Goal: Task Accomplishment & Management: Use online tool/utility

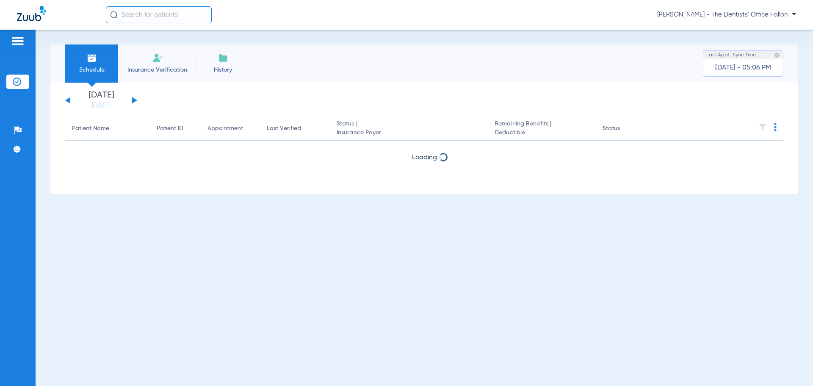
click at [133, 99] on button at bounding box center [134, 100] width 5 height 6
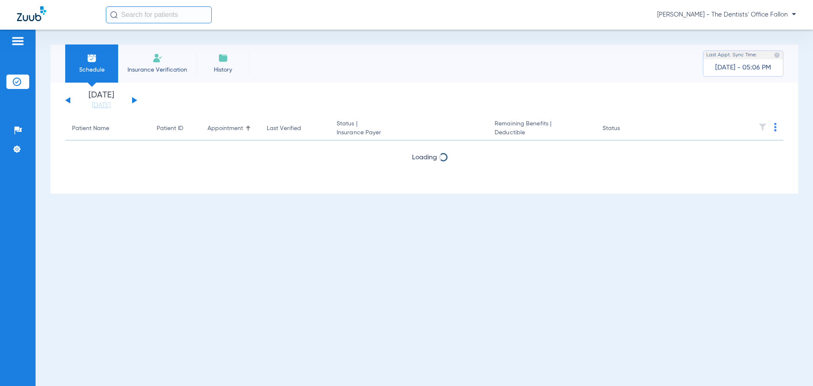
click at [133, 99] on button at bounding box center [134, 100] width 5 height 6
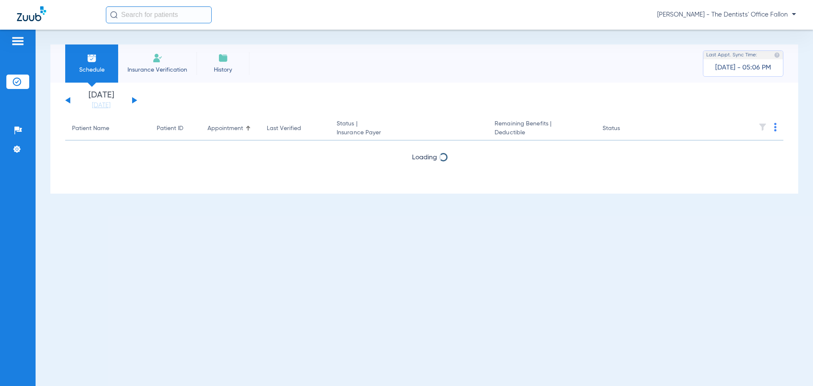
click at [133, 99] on button at bounding box center [134, 100] width 5 height 6
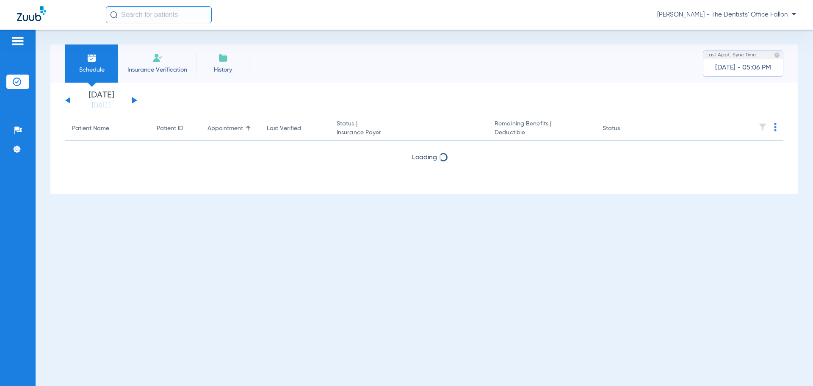
click at [133, 99] on button at bounding box center [134, 100] width 5 height 6
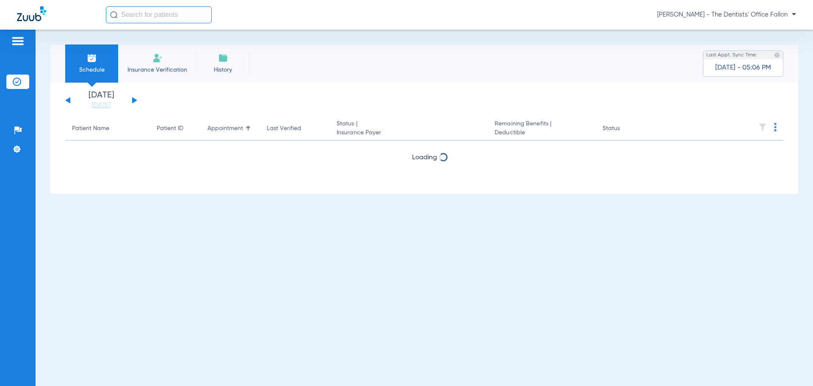
click at [133, 99] on button at bounding box center [134, 100] width 5 height 6
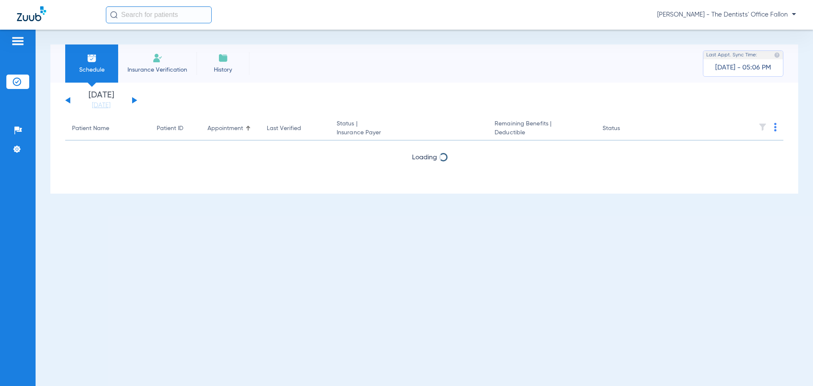
click at [133, 99] on button at bounding box center [134, 100] width 5 height 6
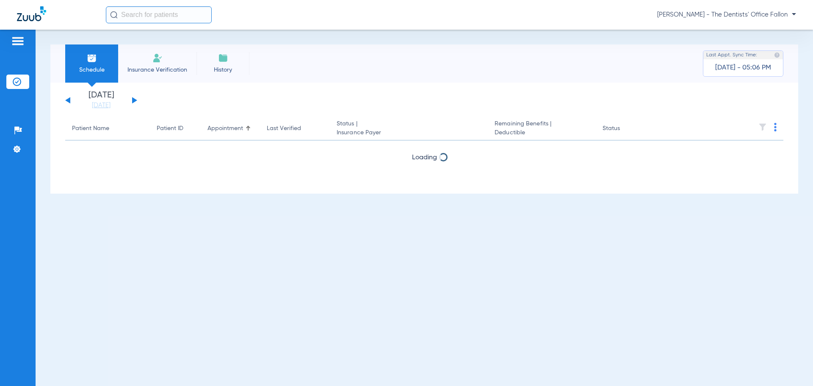
click at [133, 99] on button at bounding box center [134, 100] width 5 height 6
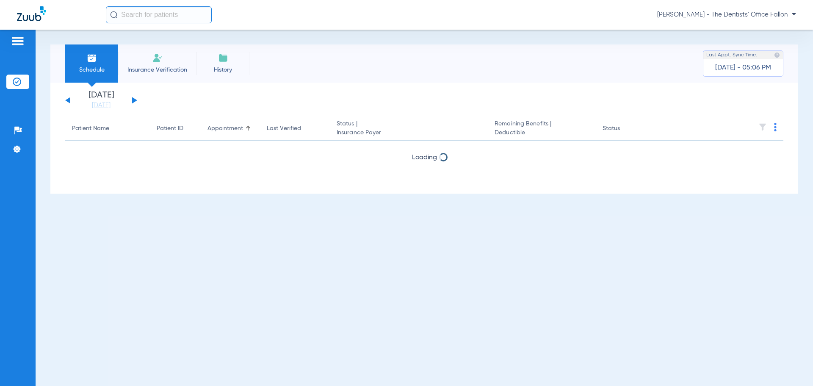
click at [133, 99] on button at bounding box center [134, 100] width 5 height 6
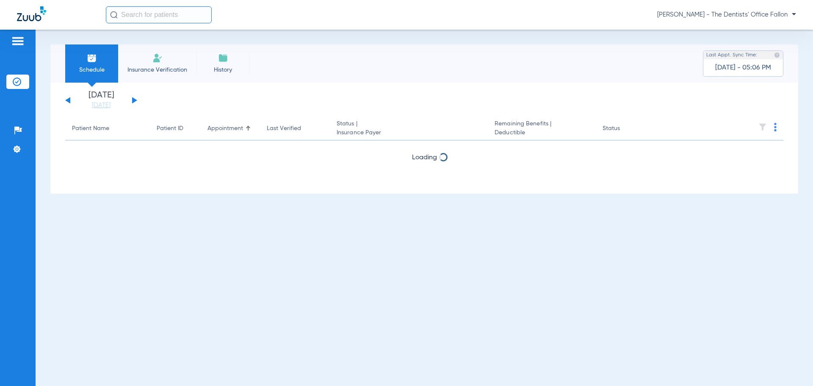
click at [133, 99] on button at bounding box center [134, 100] width 5 height 6
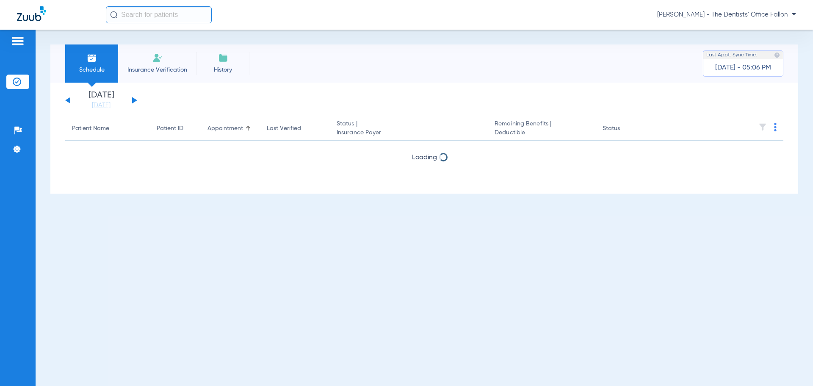
click at [133, 99] on button at bounding box center [134, 100] width 5 height 6
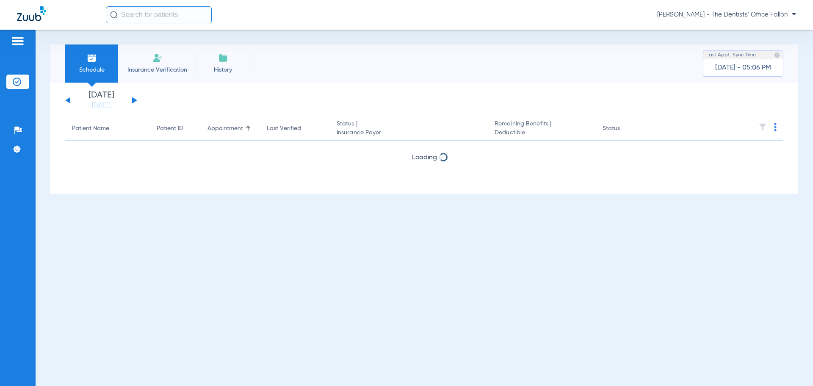
click at [133, 99] on button at bounding box center [134, 100] width 5 height 6
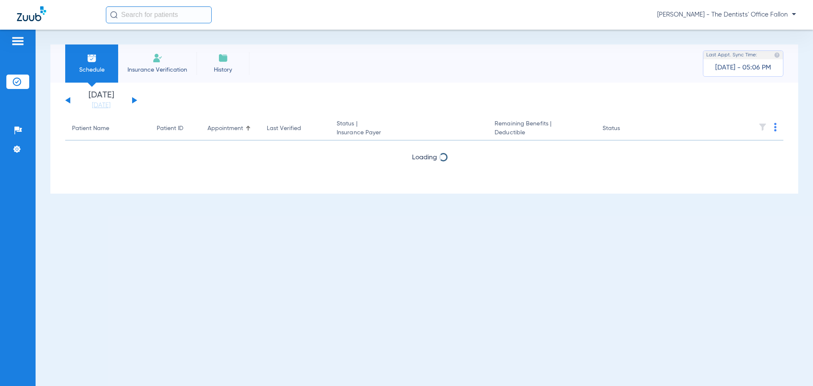
click at [133, 99] on button at bounding box center [134, 100] width 5 height 6
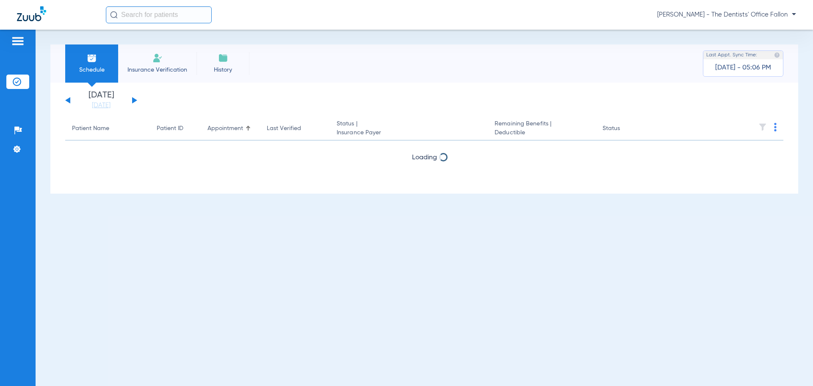
click at [133, 99] on button at bounding box center [134, 100] width 5 height 6
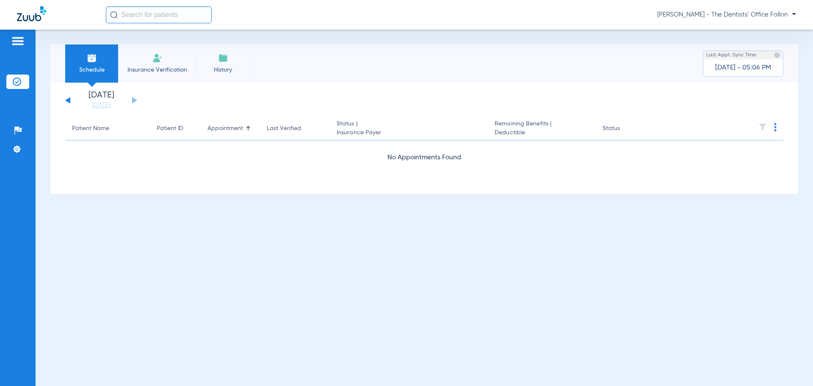
click at [66, 100] on button at bounding box center [67, 100] width 5 height 6
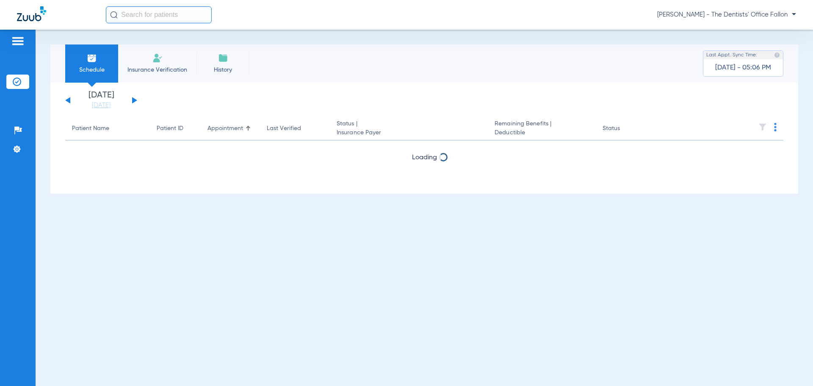
click at [66, 100] on button at bounding box center [67, 100] width 5 height 6
click at [66, 100] on div "Monday 06-16-2025 Tuesday 06-17-2025 Wednesday 06-18-2025 Thursday 06-19-2025 F…" at bounding box center [101, 100] width 72 height 19
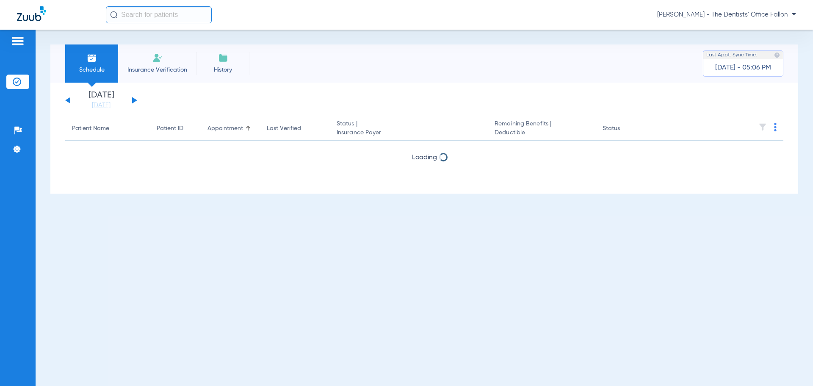
click at [66, 100] on div "Monday 06-16-2025 Tuesday 06-17-2025 Wednesday 06-18-2025 Thursday 06-19-2025 F…" at bounding box center [101, 100] width 72 height 19
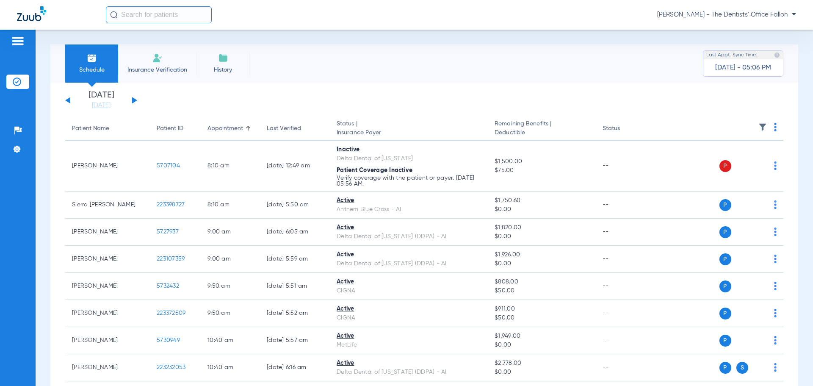
click at [68, 100] on button at bounding box center [67, 100] width 5 height 6
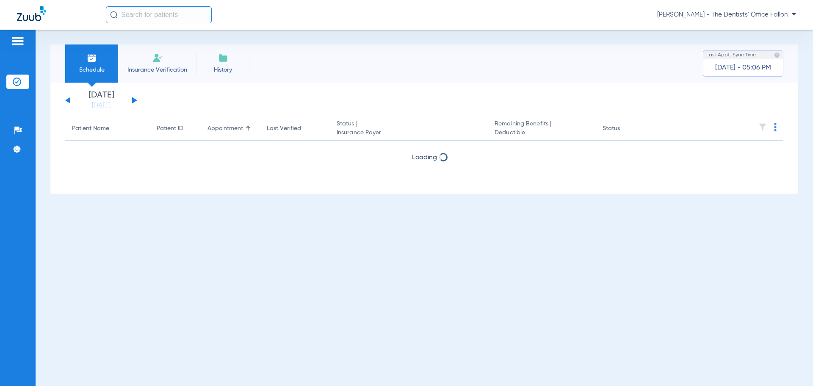
click at [68, 100] on button at bounding box center [67, 100] width 5 height 6
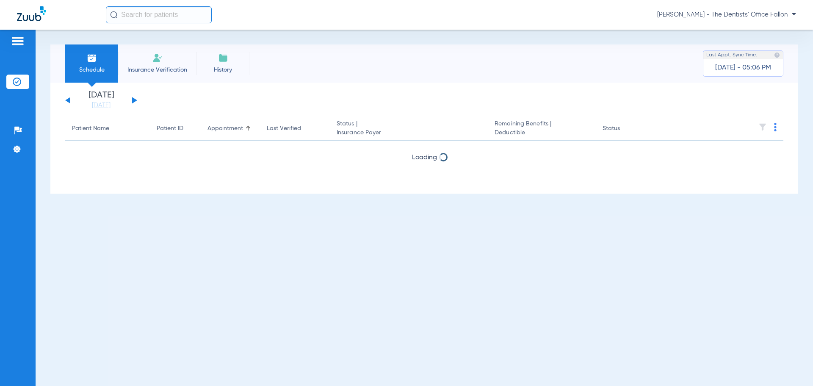
click at [68, 100] on button at bounding box center [67, 100] width 5 height 6
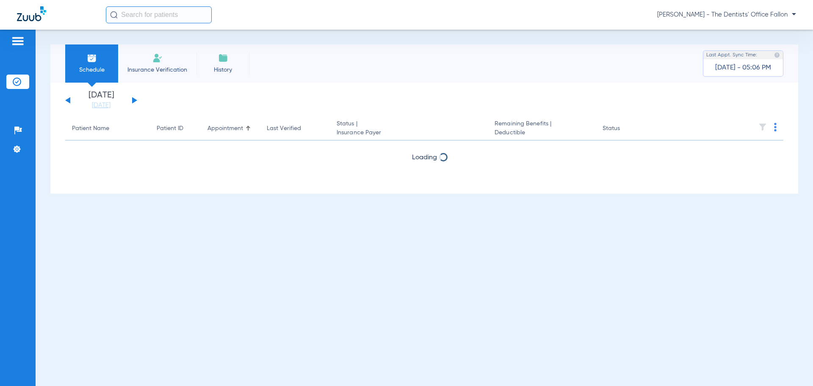
click at [68, 100] on button at bounding box center [67, 100] width 5 height 6
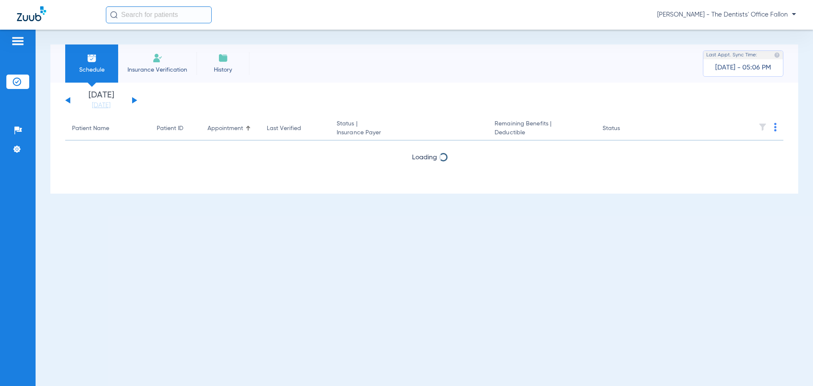
click at [68, 100] on button at bounding box center [67, 100] width 5 height 6
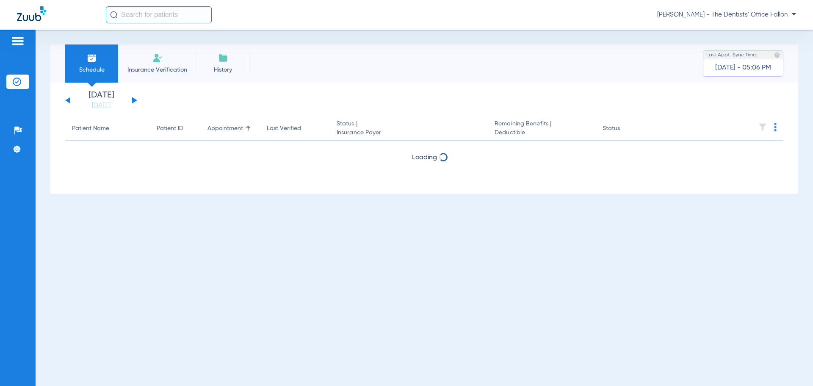
click at [68, 100] on button at bounding box center [67, 100] width 5 height 6
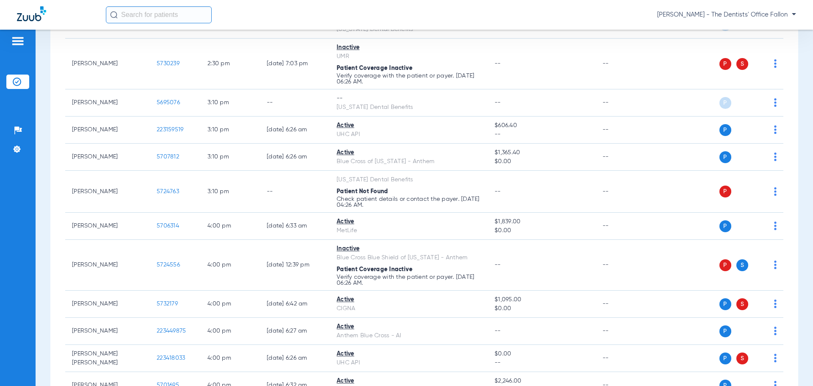
scroll to position [1152, 0]
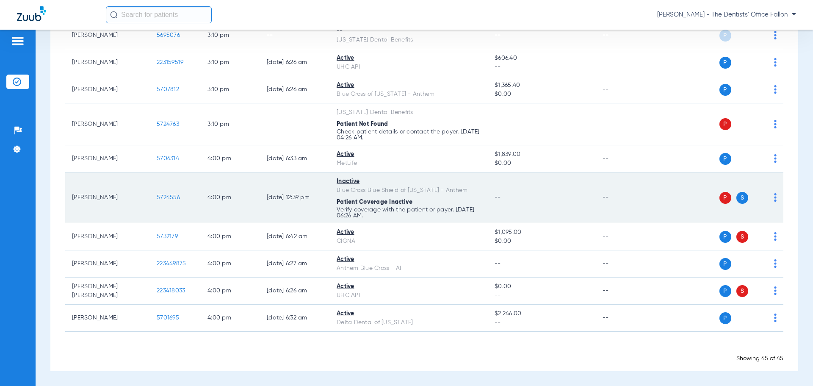
click at [774, 196] on img at bounding box center [775, 197] width 3 height 8
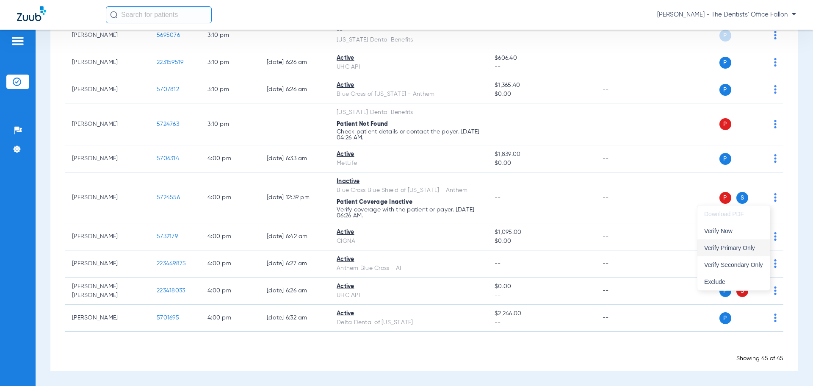
click at [717, 248] on span "Verify Primary Only" at bounding box center [733, 248] width 59 height 6
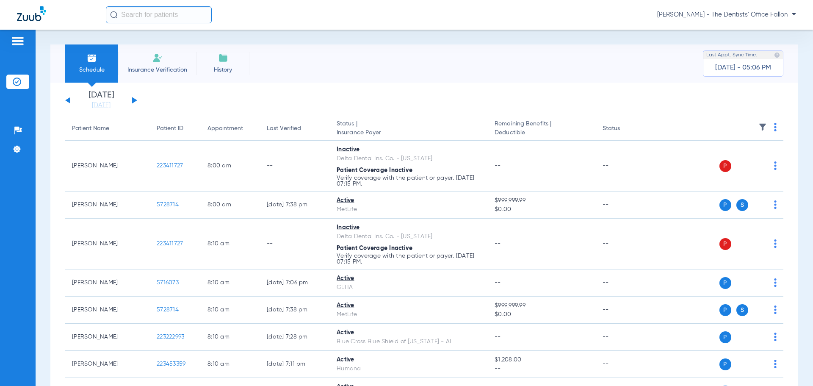
click at [135, 100] on button at bounding box center [134, 100] width 5 height 6
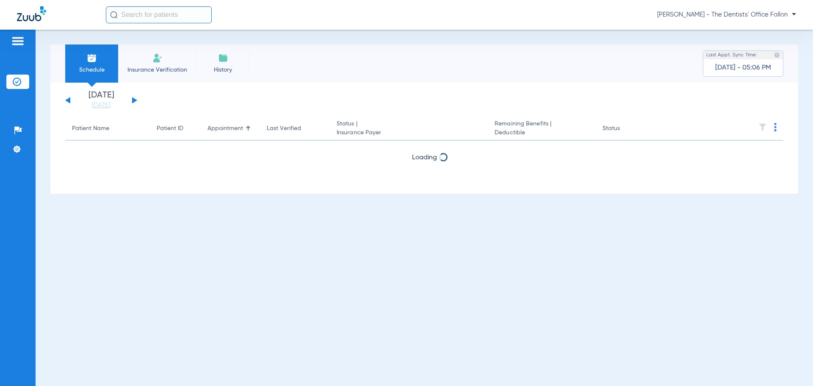
click at [135, 100] on button at bounding box center [134, 100] width 5 height 6
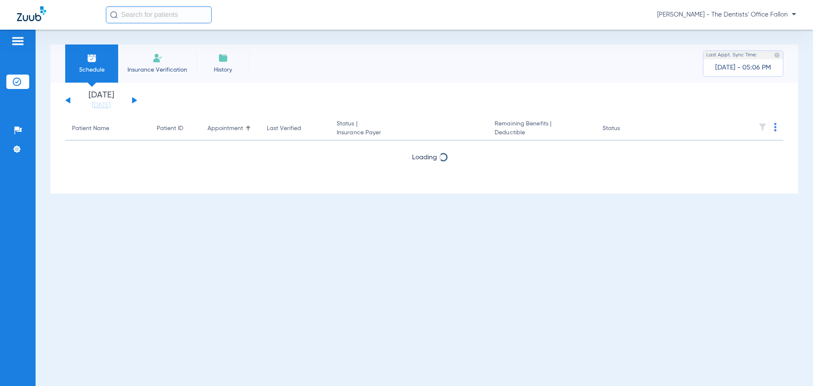
click at [135, 100] on button at bounding box center [134, 100] width 5 height 6
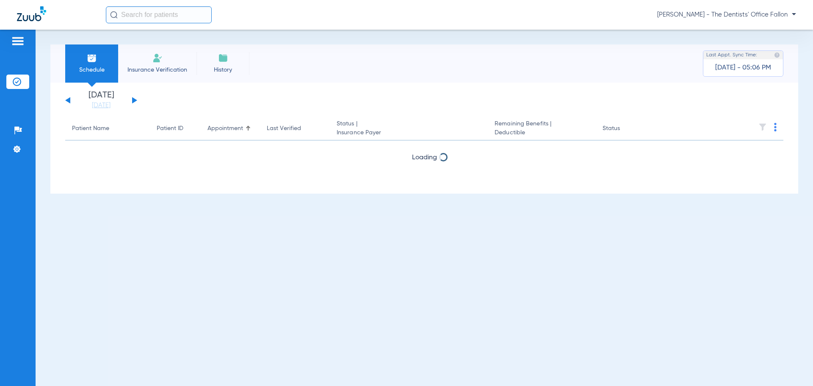
click at [135, 100] on button at bounding box center [134, 100] width 5 height 6
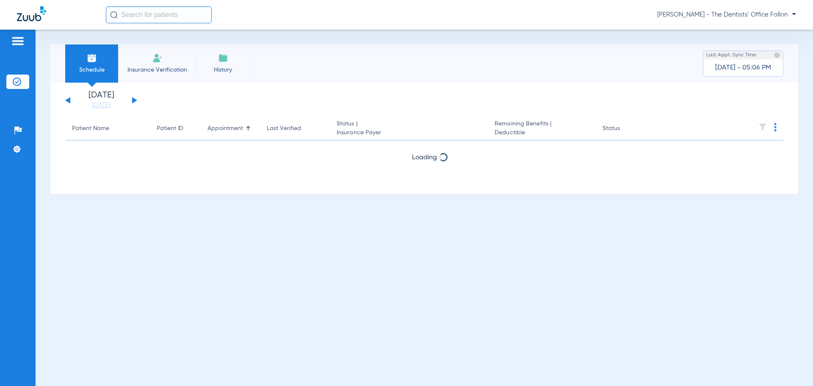
click at [135, 100] on button at bounding box center [134, 100] width 5 height 6
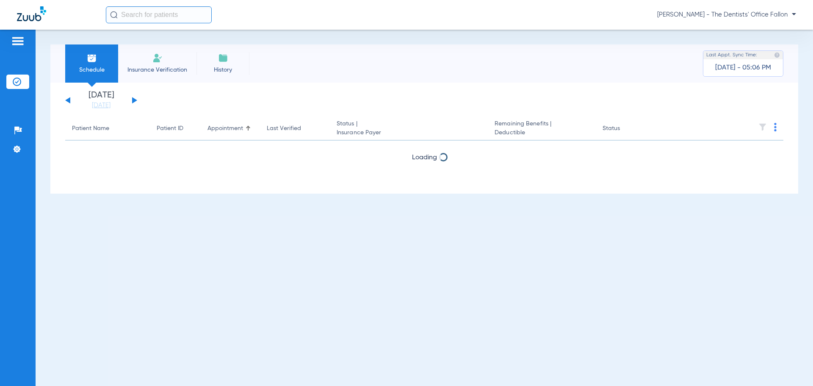
click at [135, 100] on button at bounding box center [134, 100] width 5 height 6
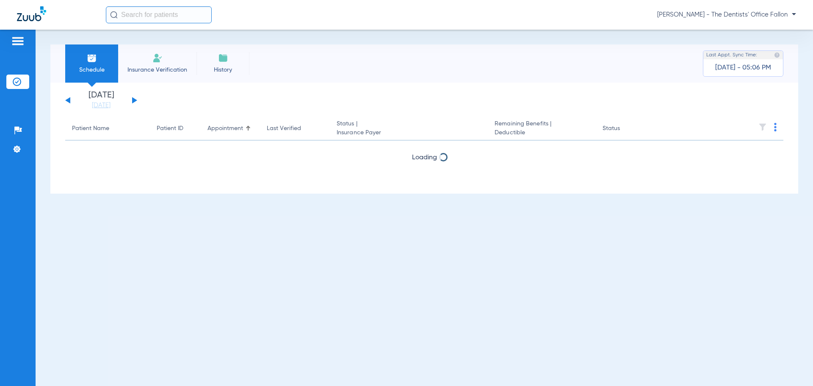
click at [135, 100] on button at bounding box center [134, 100] width 5 height 6
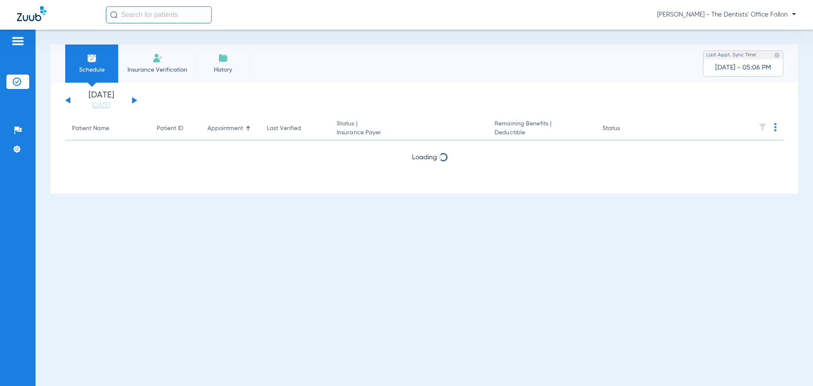
click at [135, 100] on button at bounding box center [134, 100] width 5 height 6
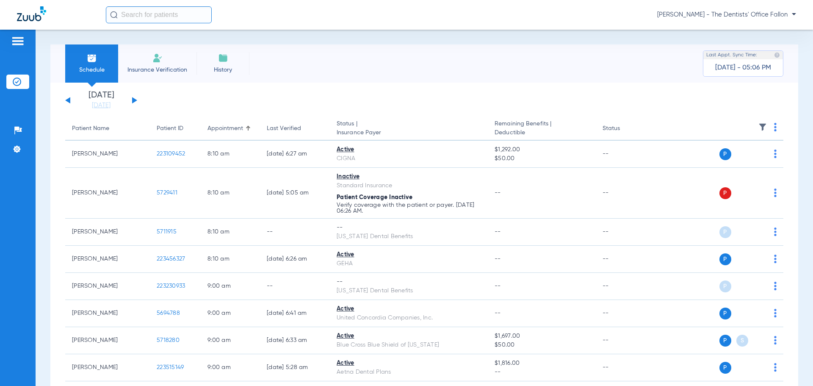
click at [135, 100] on button at bounding box center [134, 100] width 5 height 6
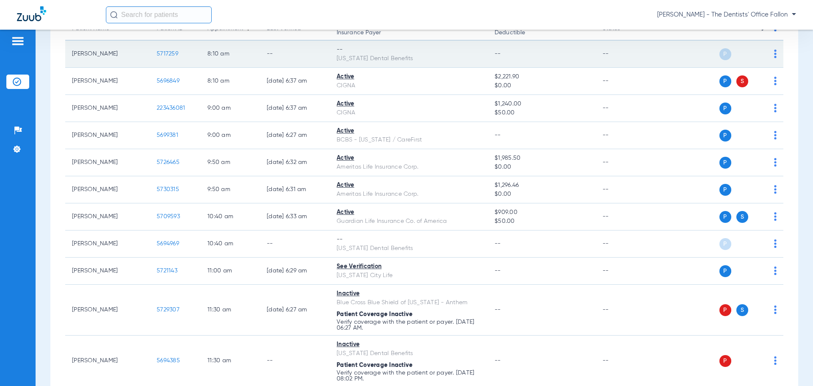
scroll to position [169, 0]
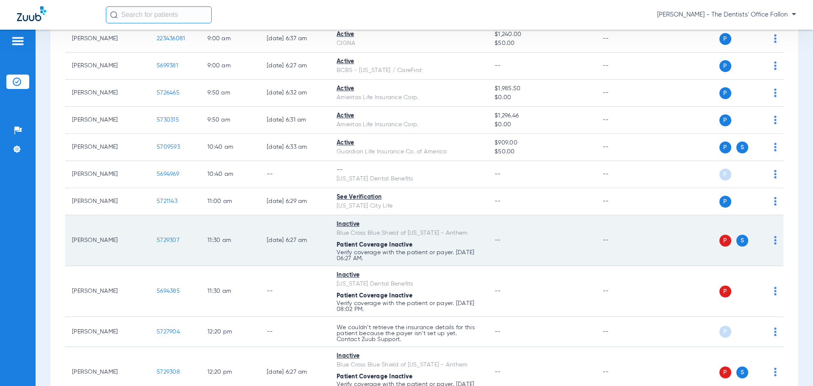
click at [774, 240] on img at bounding box center [775, 240] width 3 height 8
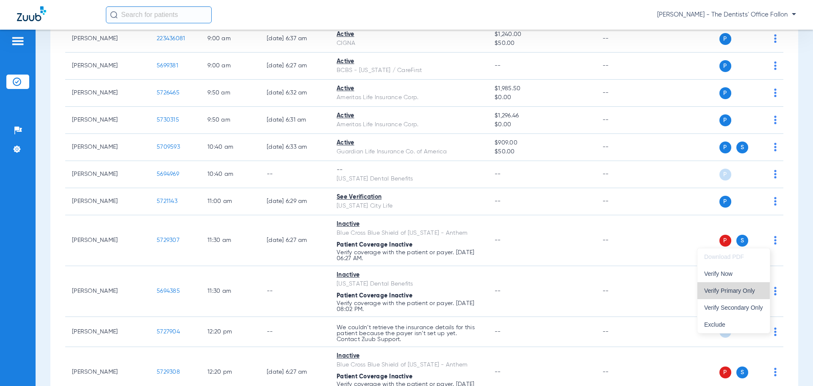
click at [731, 285] on button "Verify Primary Only" at bounding box center [733, 290] width 72 height 17
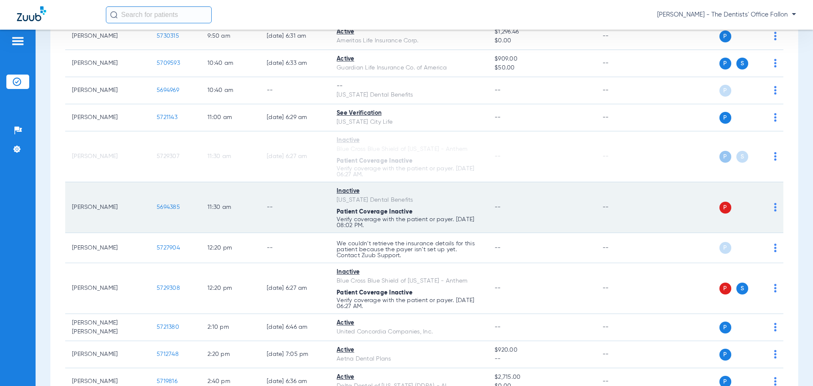
scroll to position [254, 0]
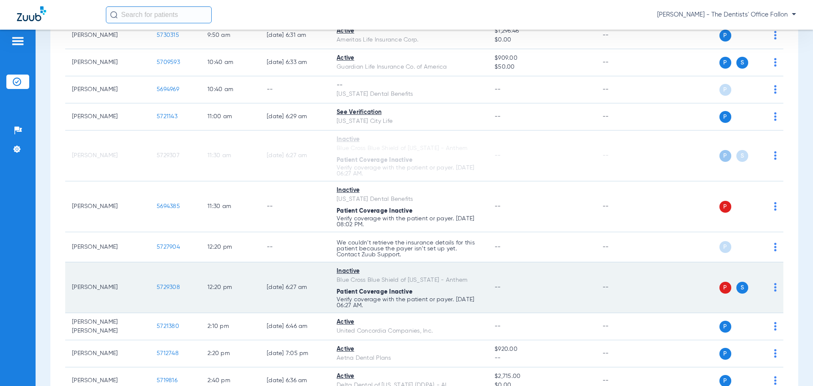
click at [774, 285] on img at bounding box center [775, 287] width 3 height 8
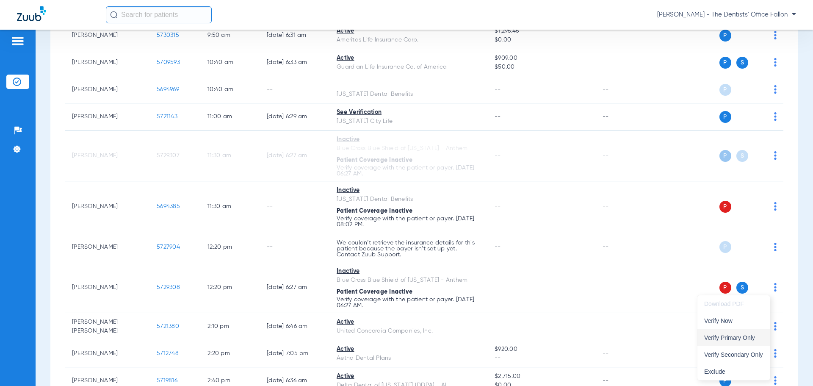
click at [723, 332] on button "Verify Primary Only" at bounding box center [733, 337] width 72 height 17
